Goal: Information Seeking & Learning: Learn about a topic

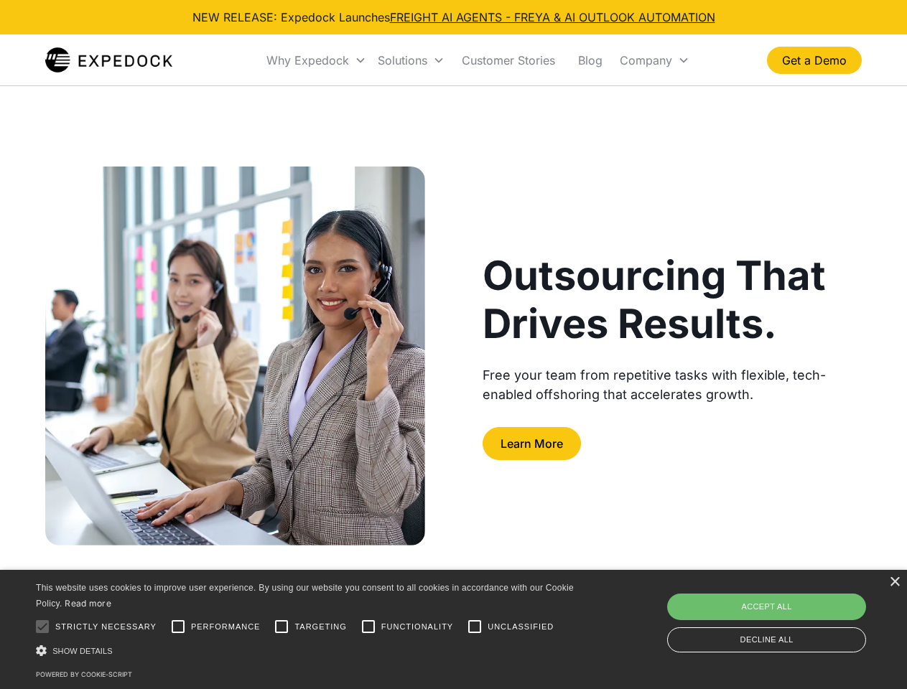
click at [317, 60] on div "Why Expedock" at bounding box center [307, 60] width 83 height 14
click at [411, 60] on div "Solutions" at bounding box center [403, 60] width 50 height 14
click at [654, 60] on div "Company" at bounding box center [645, 60] width 52 height 14
click at [42, 627] on div at bounding box center [42, 626] width 29 height 29
click at [178, 627] on input "Performance" at bounding box center [178, 626] width 29 height 29
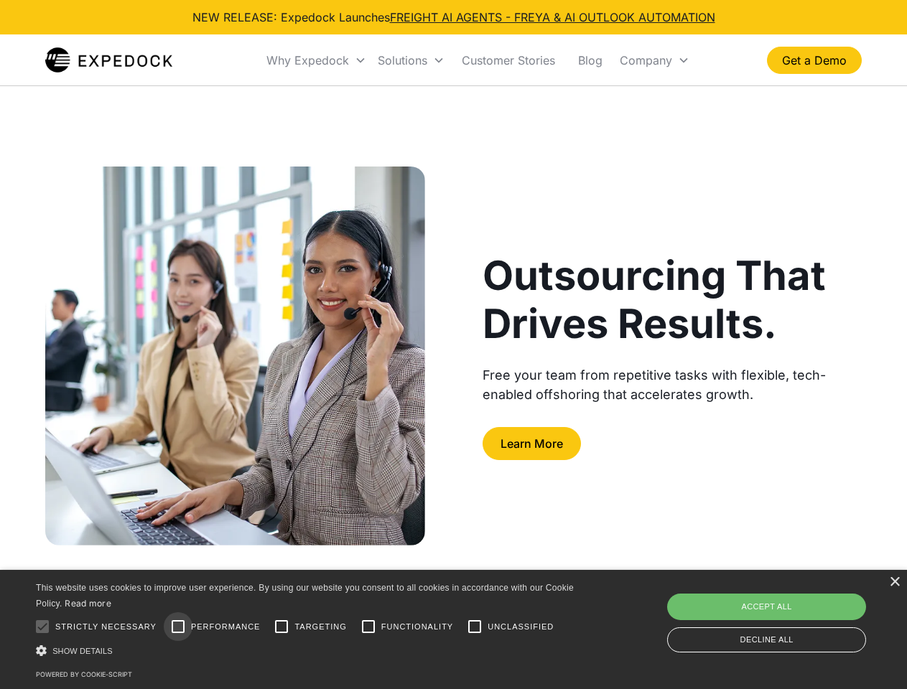
checkbox input "true"
click at [281, 627] on input "Targeting" at bounding box center [281, 626] width 29 height 29
checkbox input "true"
click at [368, 627] on input "Functionality" at bounding box center [368, 626] width 29 height 29
checkbox input "true"
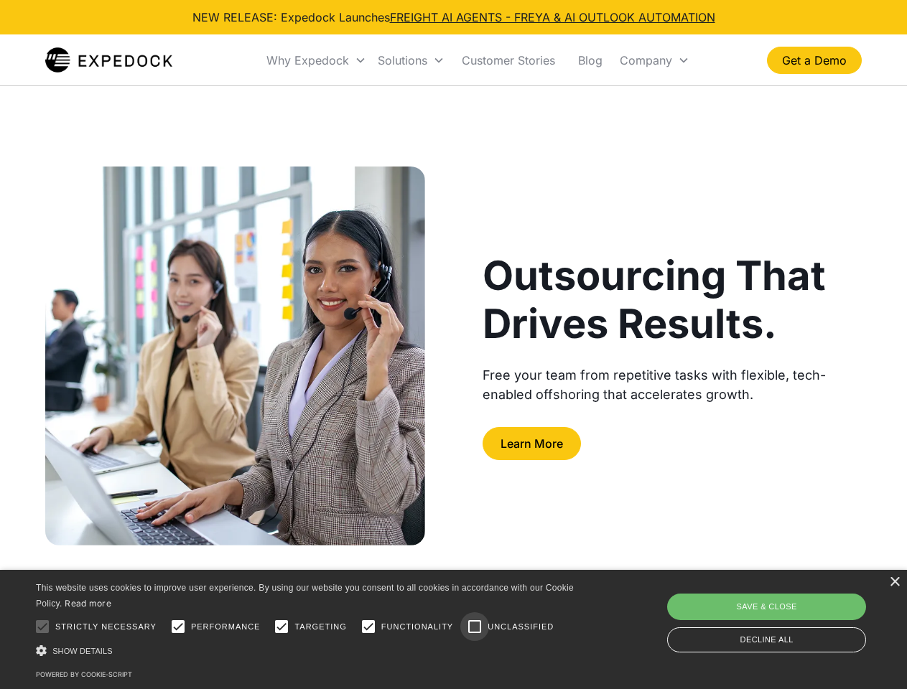
click at [474, 627] on input "Unclassified" at bounding box center [474, 626] width 29 height 29
checkbox input "true"
click at [307, 650] on div "Show details Hide details" at bounding box center [307, 650] width 543 height 15
